Goal: Download file/media

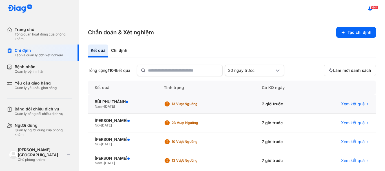
click at [343, 104] on span "Xem kết quả" at bounding box center [353, 104] width 24 height 5
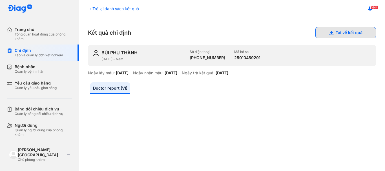
click at [344, 33] on button "Tải về kết quả" at bounding box center [346, 32] width 61 height 11
click at [99, 11] on div "Trở lại danh sách kết quả" at bounding box center [113, 9] width 51 height 6
